Goal: Transaction & Acquisition: Purchase product/service

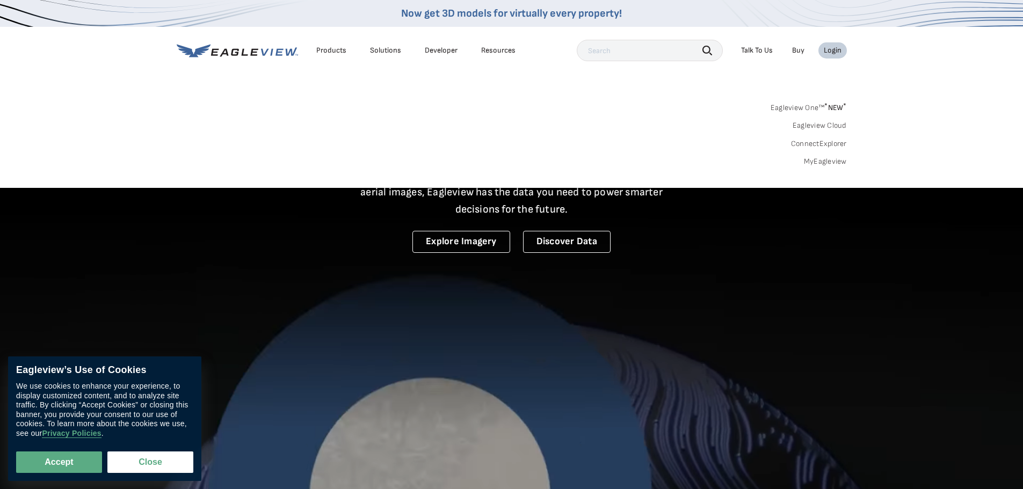
click at [820, 162] on link "MyEagleview" at bounding box center [825, 162] width 43 height 10
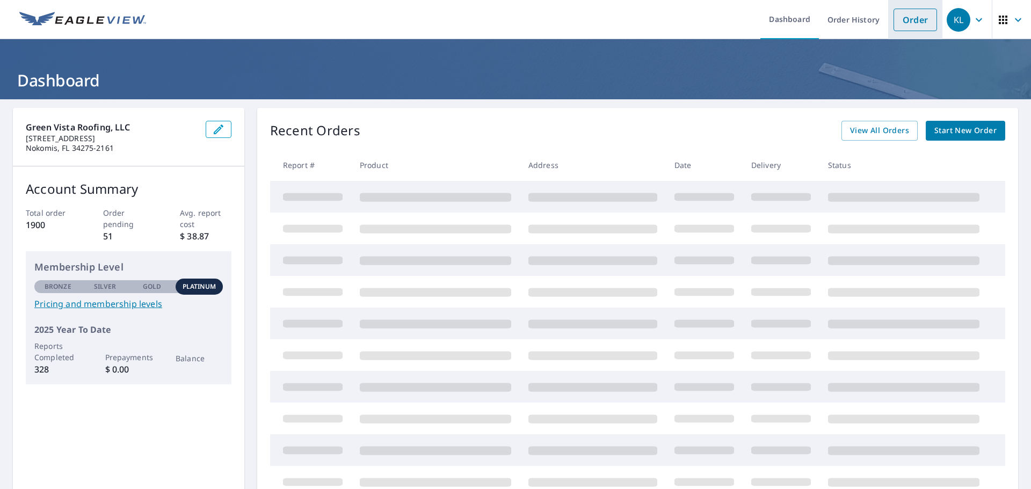
click at [898, 20] on link "Order" at bounding box center [916, 20] width 44 height 23
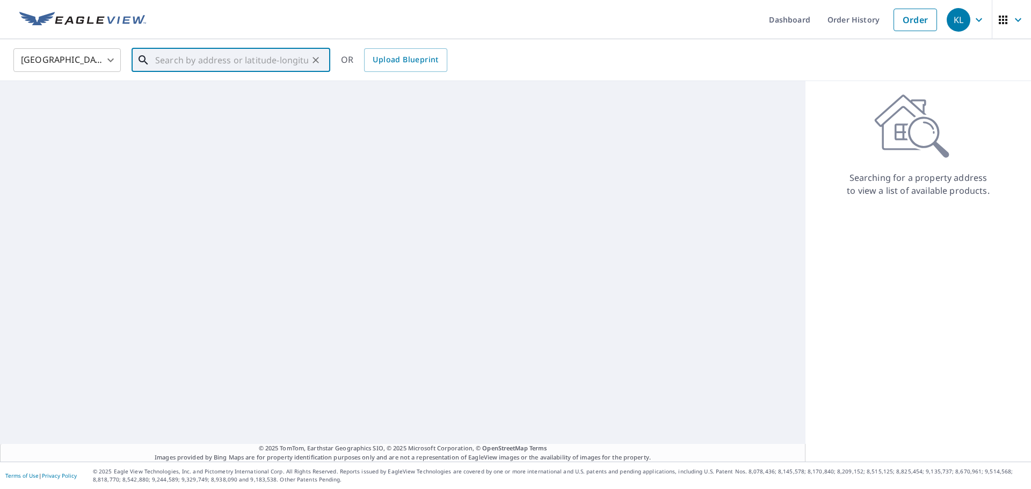
click at [248, 49] on input "text" at bounding box center [231, 60] width 153 height 30
paste input "800 Gulf Drive"
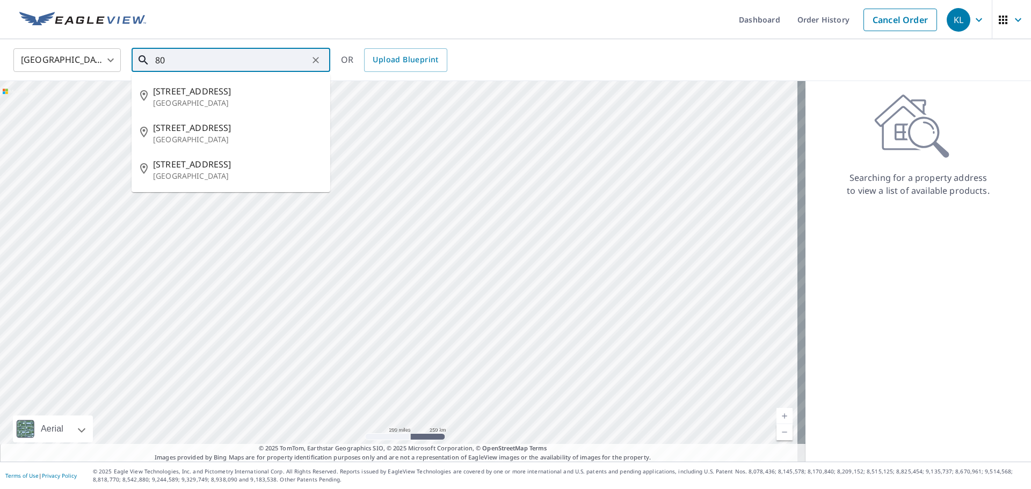
type input "8"
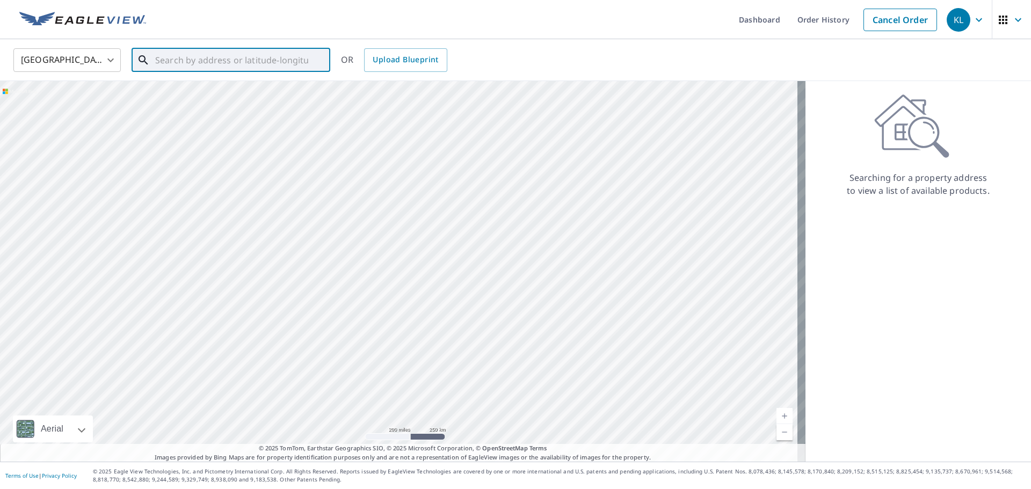
paste input "800 Gulf Dr"
click at [183, 60] on input "800 Gulf Dr venice" at bounding box center [231, 60] width 153 height 30
type input "800 Golf Dr venice"
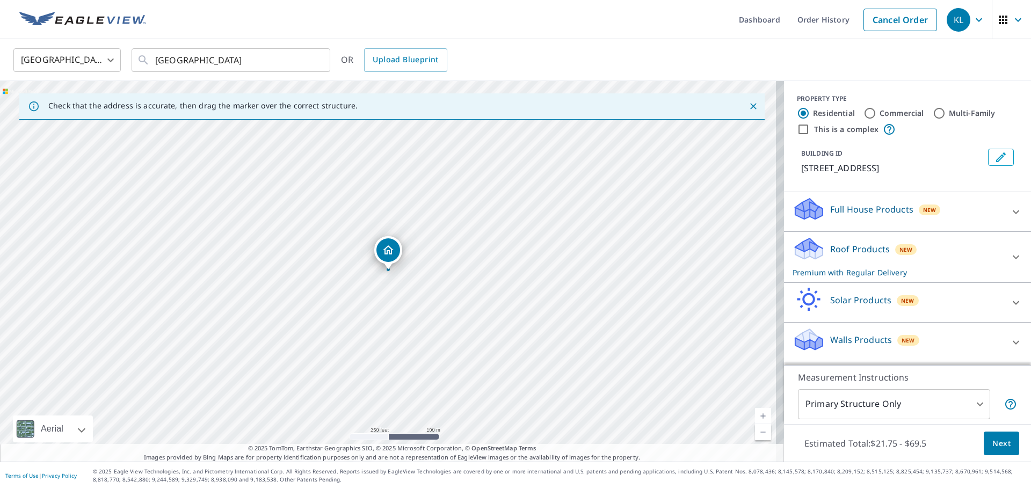
click at [863, 255] on p "Roof Products" at bounding box center [860, 249] width 60 height 13
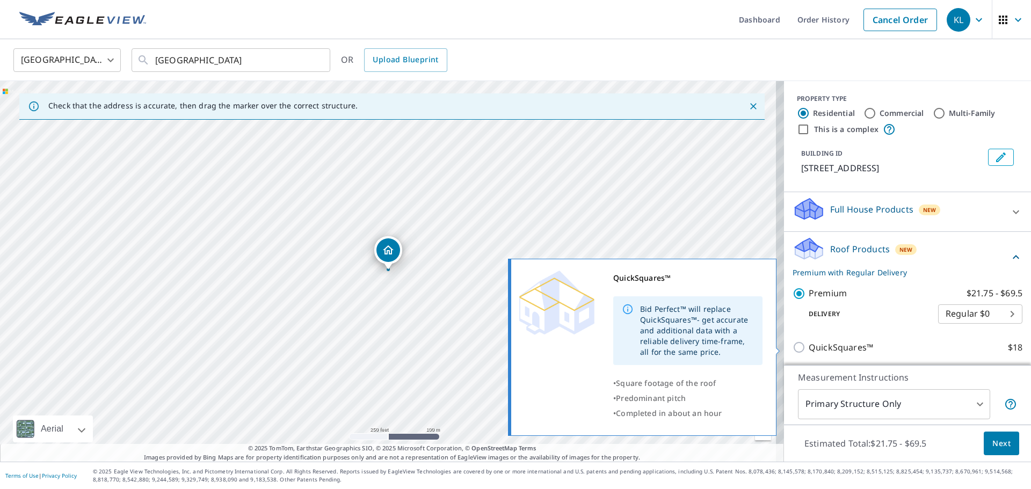
click at [861, 344] on p "QuickSquares™" at bounding box center [841, 347] width 64 height 13
click at [809, 344] on input "QuickSquares™ $18" at bounding box center [801, 347] width 16 height 13
checkbox input "true"
checkbox input "false"
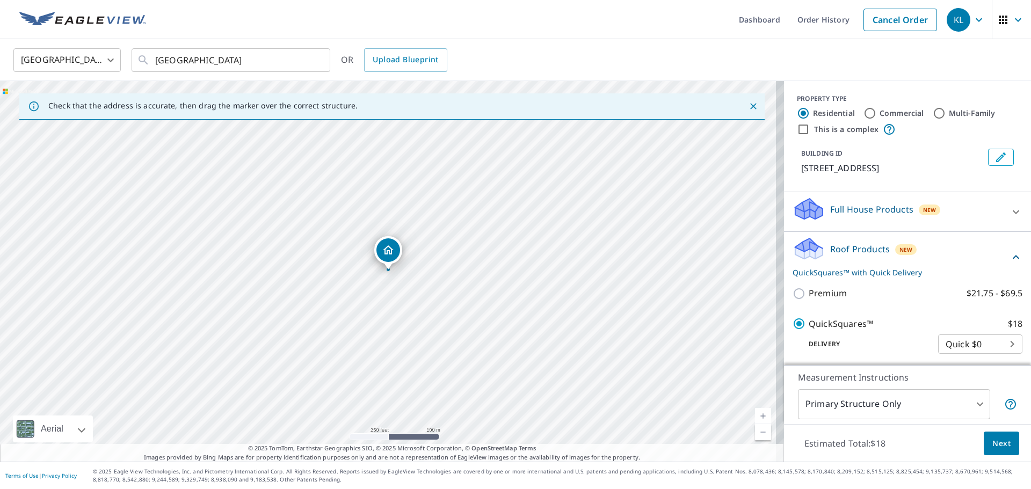
click at [1002, 439] on span "Next" at bounding box center [1001, 443] width 18 height 13
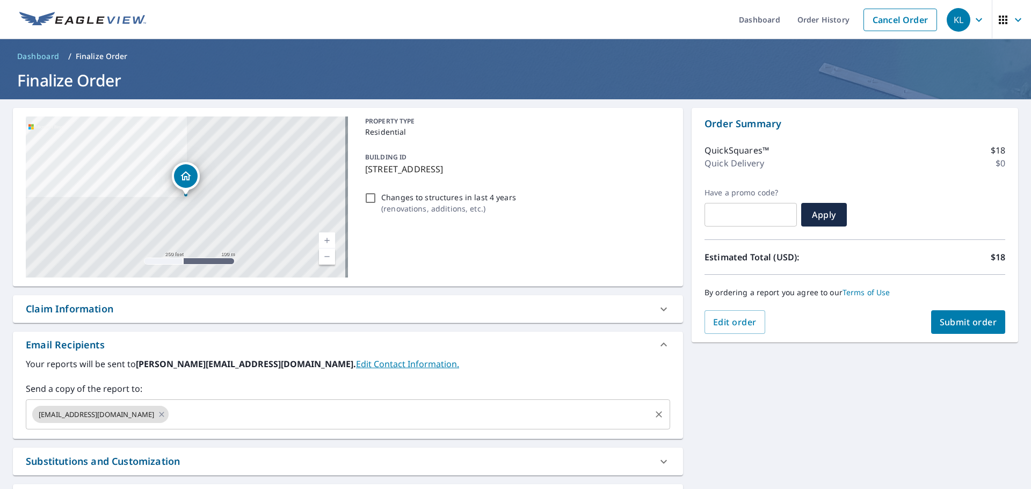
click at [208, 417] on input "text" at bounding box center [409, 414] width 479 height 20
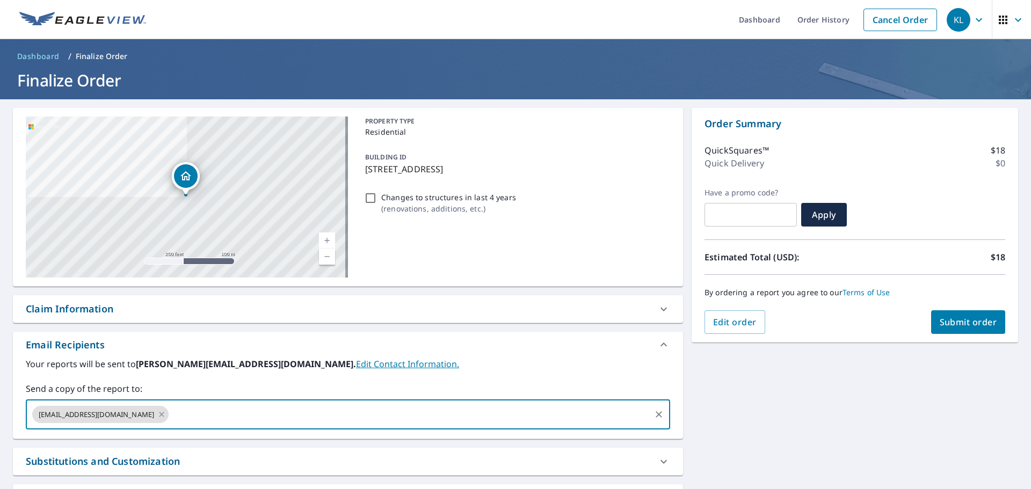
paste input "chuckh@greenvistaroofing.com"
type input "chuckh@greenvistaroofing.com"
click at [955, 325] on span "Submit order" at bounding box center [968, 322] width 57 height 12
checkbox input "true"
